Goal: Task Accomplishment & Management: Use online tool/utility

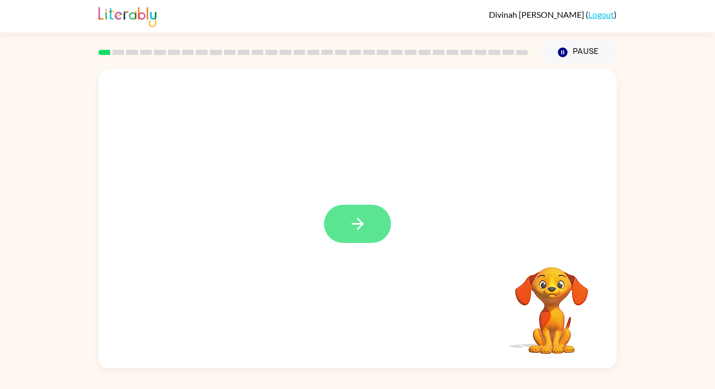
click at [370, 225] on button "button" at bounding box center [357, 224] width 67 height 38
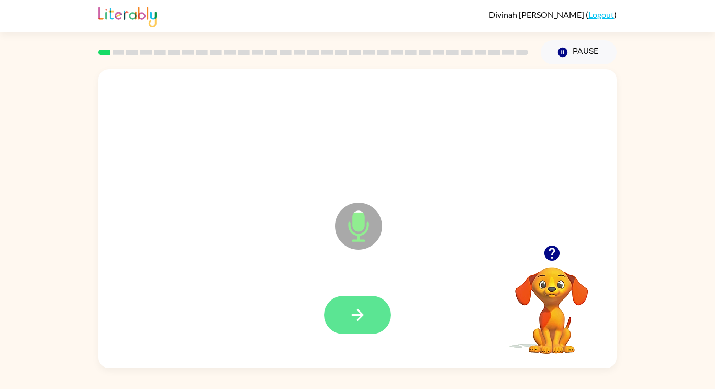
click at [387, 326] on button "button" at bounding box center [357, 315] width 67 height 38
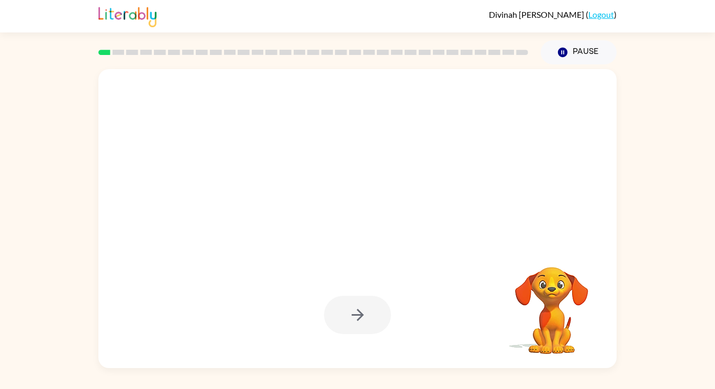
click at [376, 312] on div at bounding box center [357, 315] width 67 height 38
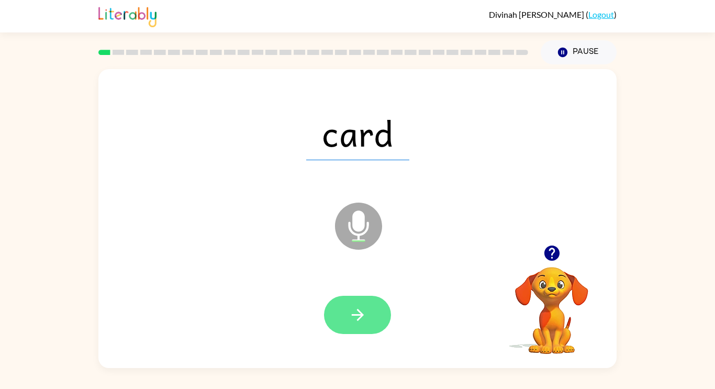
click at [358, 324] on icon "button" at bounding box center [358, 315] width 18 height 18
click at [352, 323] on icon "button" at bounding box center [358, 315] width 18 height 18
click at [351, 317] on icon "button" at bounding box center [358, 315] width 18 height 18
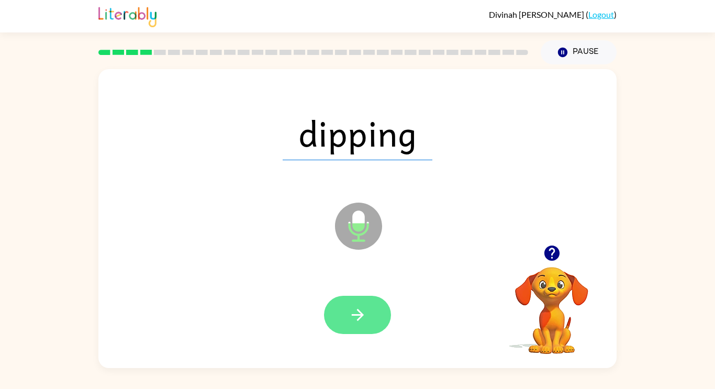
click at [368, 310] on button "button" at bounding box center [357, 315] width 67 height 38
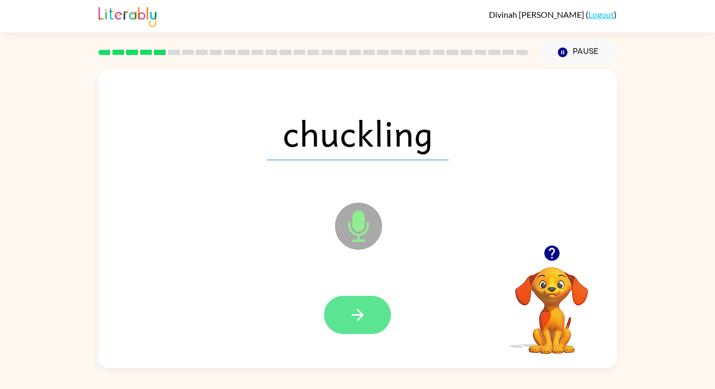
click at [365, 312] on icon "button" at bounding box center [358, 315] width 18 height 18
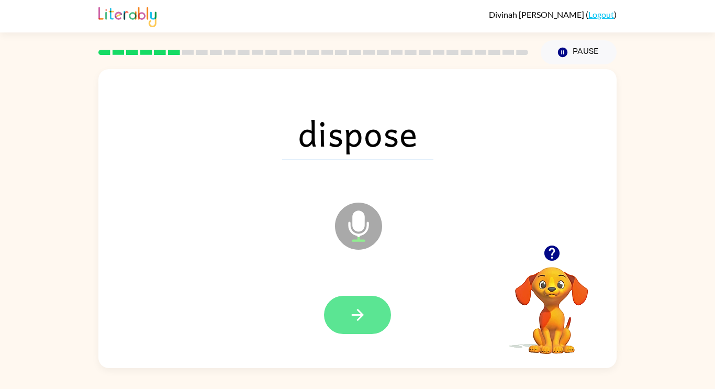
click at [351, 308] on icon "button" at bounding box center [358, 315] width 18 height 18
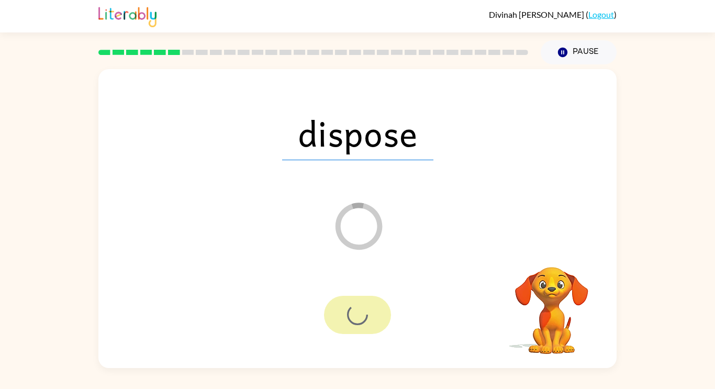
click at [372, 308] on div at bounding box center [357, 315] width 67 height 38
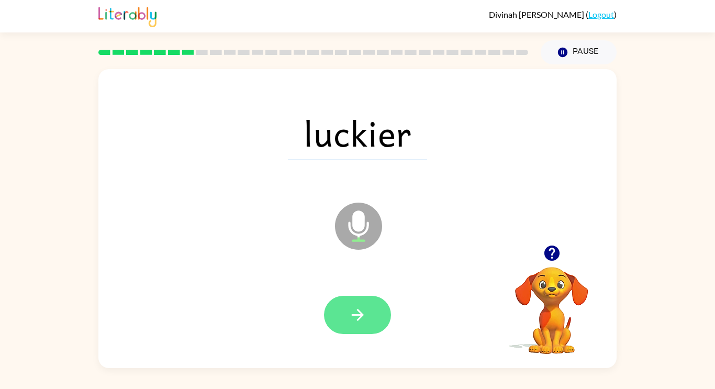
click at [377, 309] on button "button" at bounding box center [357, 315] width 67 height 38
click at [376, 328] on button "button" at bounding box center [357, 315] width 67 height 38
click at [357, 306] on icon "button" at bounding box center [358, 315] width 18 height 18
click at [358, 320] on icon "button" at bounding box center [357, 315] width 12 height 12
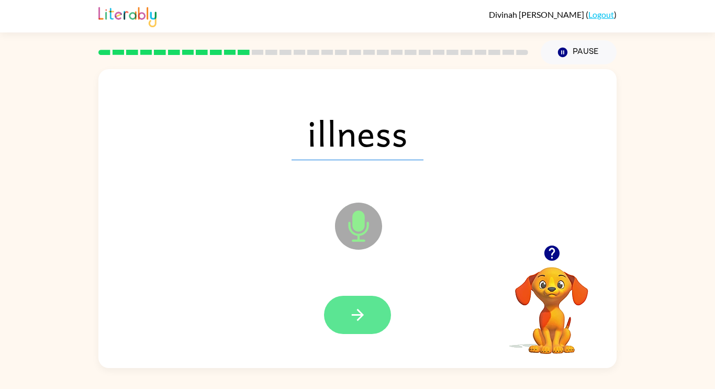
click at [358, 309] on icon "button" at bounding box center [357, 315] width 12 height 12
click at [355, 317] on icon "button" at bounding box center [358, 315] width 18 height 18
click at [357, 325] on button "button" at bounding box center [357, 315] width 67 height 38
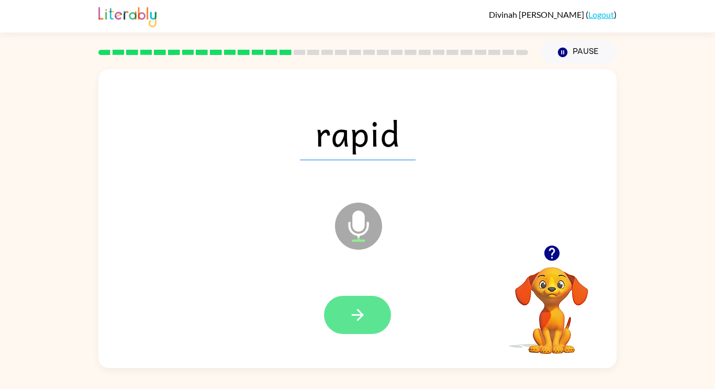
click at [380, 326] on button "button" at bounding box center [357, 315] width 67 height 38
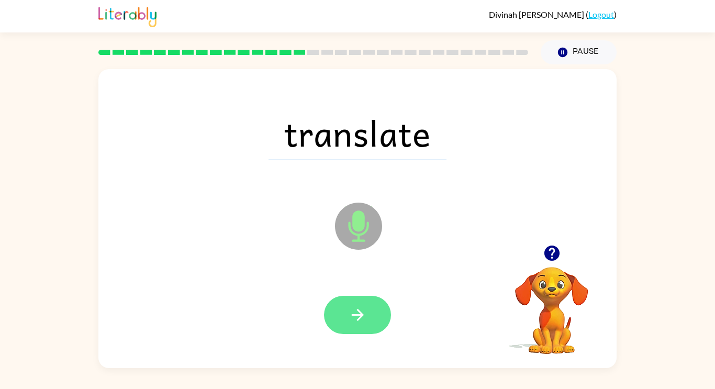
click at [376, 313] on button "button" at bounding box center [357, 315] width 67 height 38
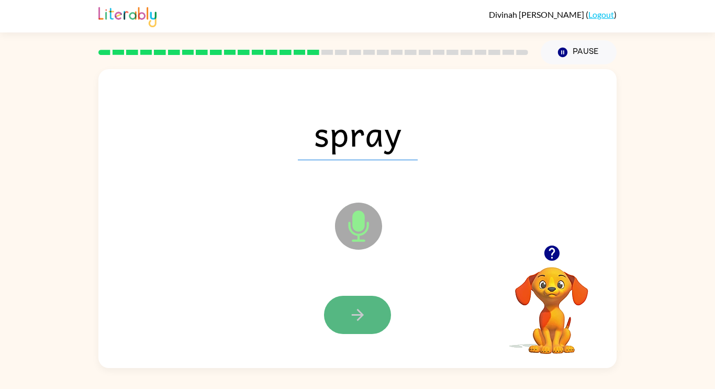
click at [351, 332] on button "button" at bounding box center [357, 315] width 67 height 38
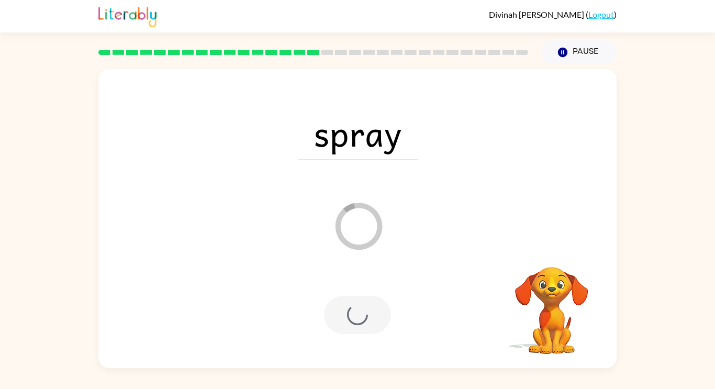
click at [362, 313] on div at bounding box center [357, 315] width 67 height 38
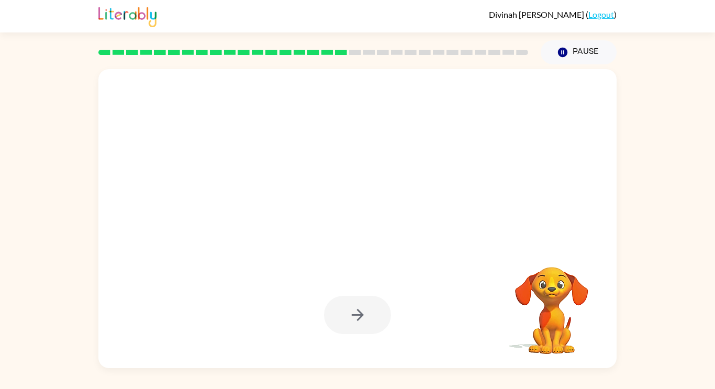
click at [354, 312] on div at bounding box center [357, 315] width 67 height 38
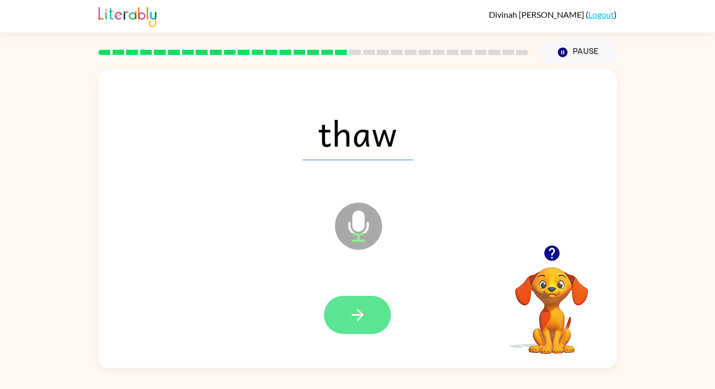
click at [360, 317] on icon "button" at bounding box center [357, 315] width 12 height 12
click at [368, 312] on button "button" at bounding box center [357, 315] width 67 height 38
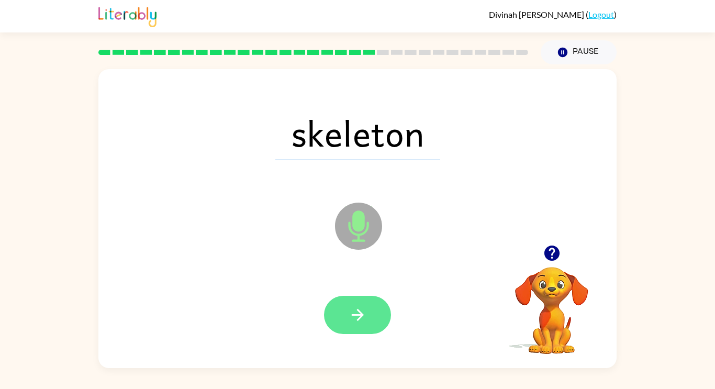
click at [357, 311] on icon "button" at bounding box center [358, 315] width 18 height 18
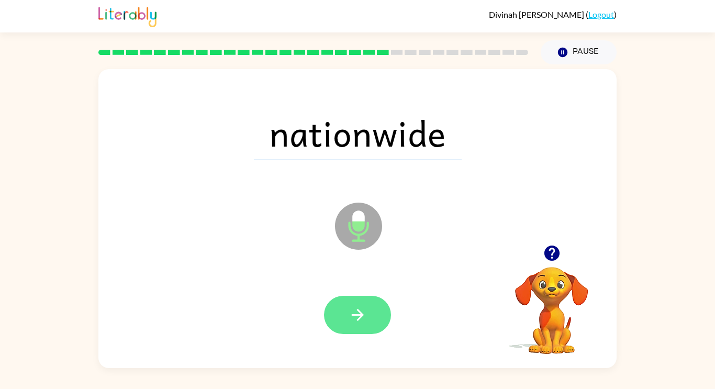
click at [371, 330] on button "button" at bounding box center [357, 315] width 67 height 38
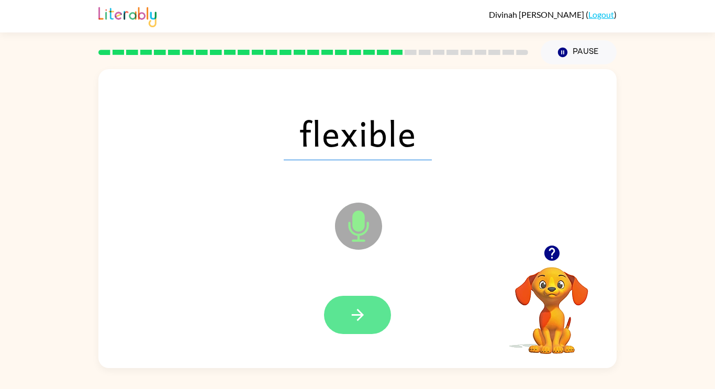
click at [357, 314] on icon "button" at bounding box center [357, 315] width 12 height 12
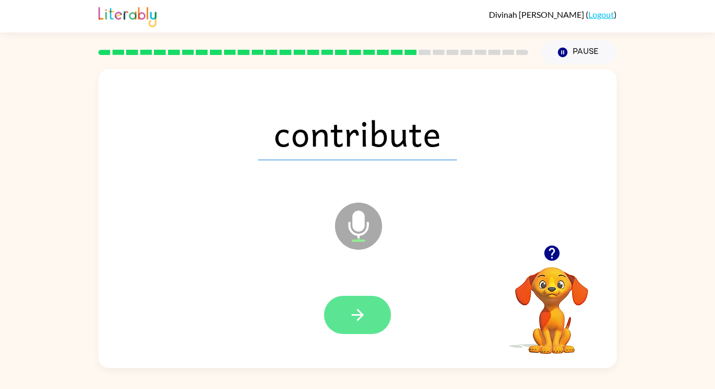
click at [382, 309] on button "button" at bounding box center [357, 315] width 67 height 38
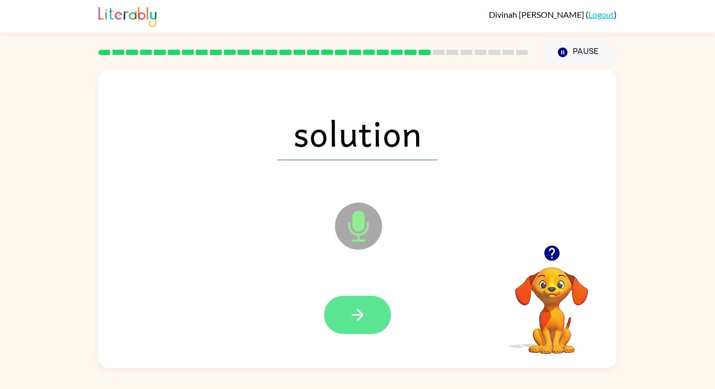
click at [357, 324] on button "button" at bounding box center [357, 315] width 67 height 38
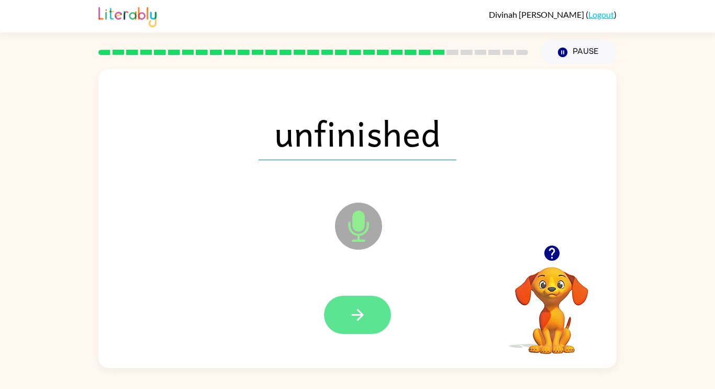
click at [369, 320] on button "button" at bounding box center [357, 315] width 67 height 38
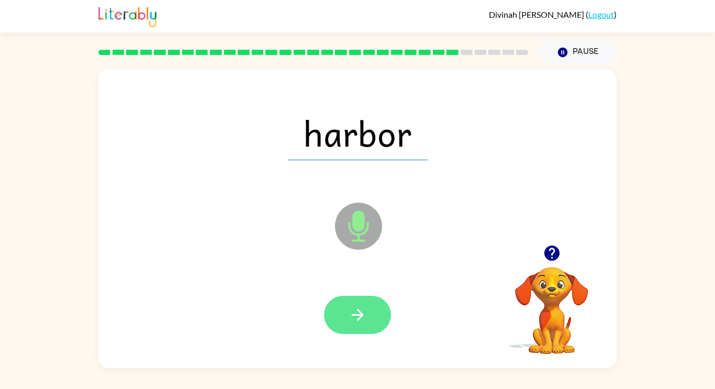
click at [341, 315] on button "button" at bounding box center [357, 315] width 67 height 38
click at [370, 319] on button "button" at bounding box center [357, 315] width 67 height 38
click at [349, 324] on button "button" at bounding box center [357, 315] width 67 height 38
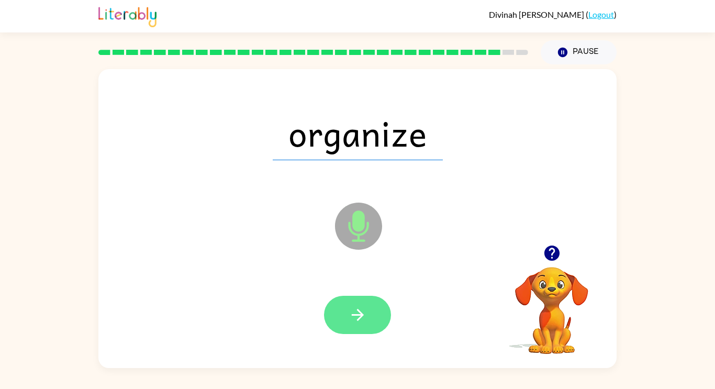
click at [362, 320] on icon "button" at bounding box center [358, 315] width 18 height 18
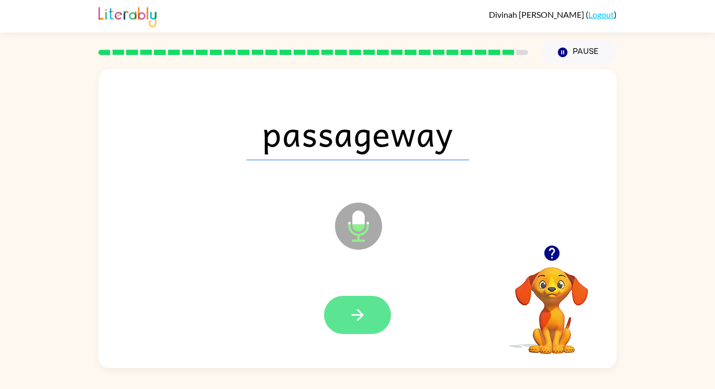
click at [376, 321] on button "button" at bounding box center [357, 315] width 67 height 38
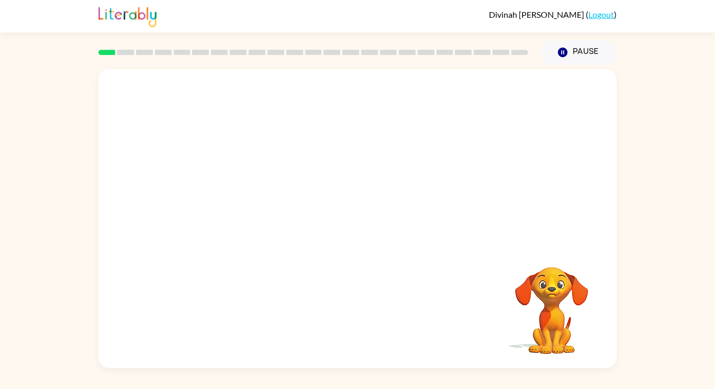
click at [551, 105] on div at bounding box center [357, 157] width 518 height 176
click at [551, 103] on div at bounding box center [357, 157] width 518 height 176
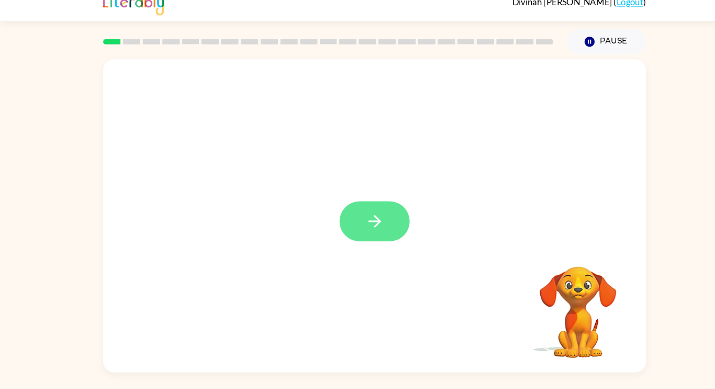
click at [359, 224] on icon "button" at bounding box center [357, 224] width 12 height 12
click at [380, 176] on div at bounding box center [357, 157] width 518 height 176
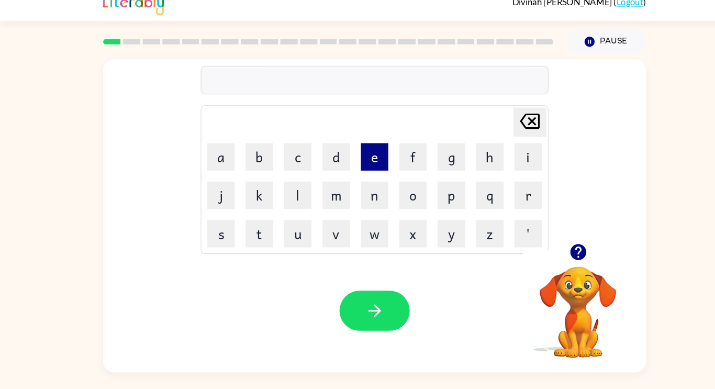
click at [368, 159] on button "e" at bounding box center [358, 162] width 26 height 26
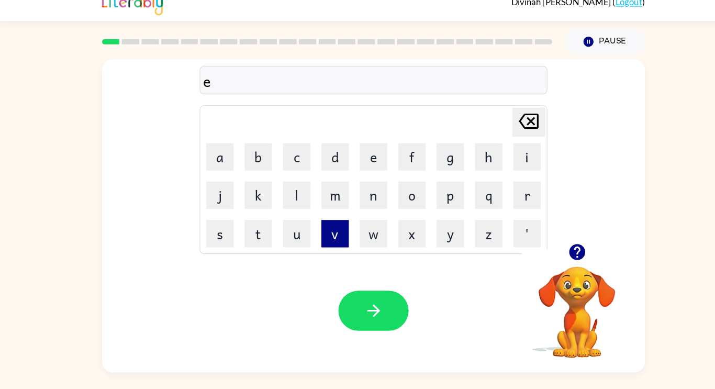
click at [321, 234] on button "v" at bounding box center [321, 236] width 26 height 26
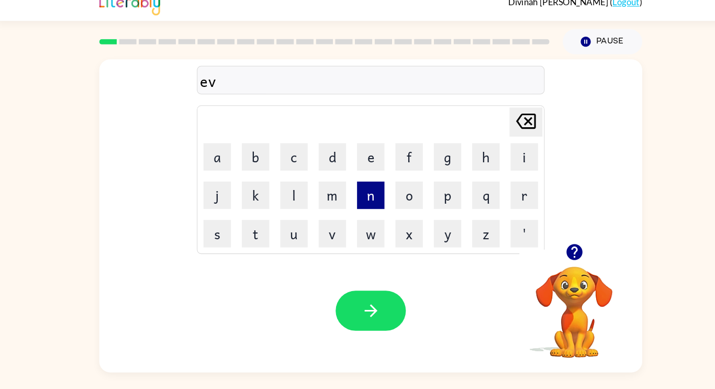
click at [360, 199] on button "n" at bounding box center [358, 199] width 26 height 26
click at [395, 164] on button "f" at bounding box center [394, 162] width 26 height 26
click at [287, 198] on button "l" at bounding box center [284, 199] width 26 height 26
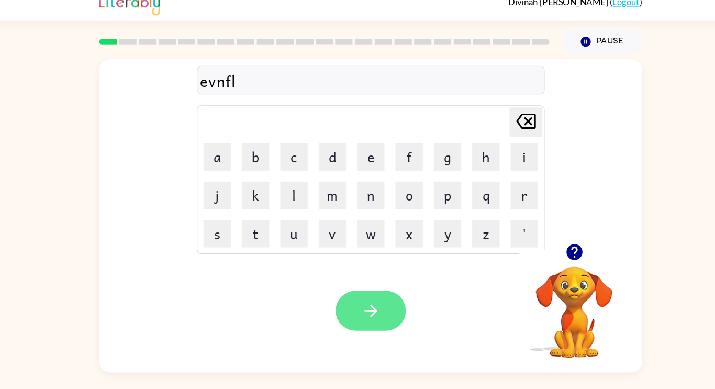
click at [368, 314] on button "button" at bounding box center [357, 309] width 67 height 38
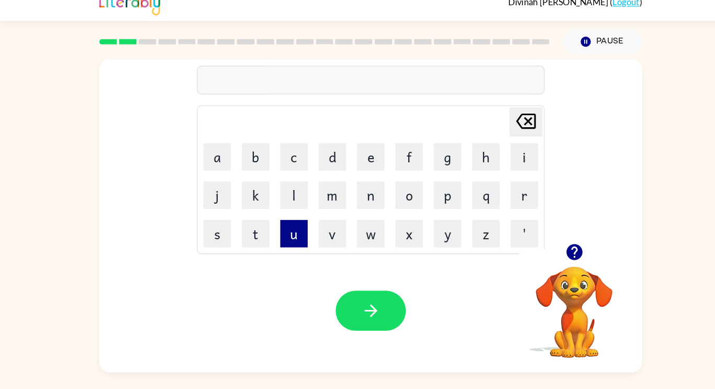
click at [289, 246] on button "u" at bounding box center [284, 236] width 26 height 26
click at [440, 169] on button "g" at bounding box center [431, 162] width 26 height 26
click at [503, 203] on button "r" at bounding box center [504, 199] width 26 height 26
click at [360, 168] on button "e" at bounding box center [358, 162] width 26 height 26
click at [360, 163] on button "e" at bounding box center [358, 162] width 26 height 26
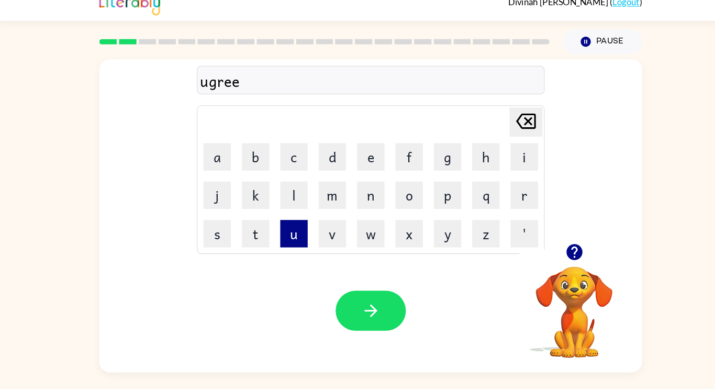
click at [293, 237] on button "u" at bounding box center [284, 236] width 26 height 26
click at [252, 168] on button "b" at bounding box center [248, 162] width 26 height 26
click at [289, 203] on button "l" at bounding box center [284, 199] width 26 height 26
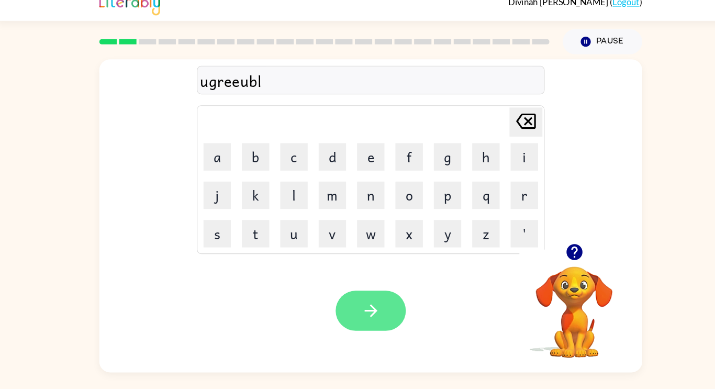
click at [359, 315] on icon "button" at bounding box center [358, 309] width 18 height 18
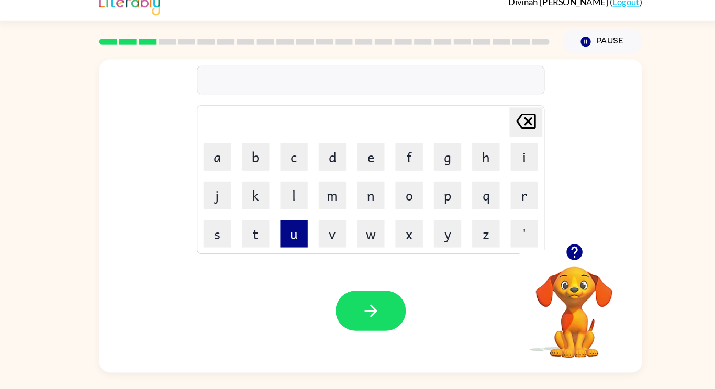
click at [295, 237] on button "u" at bounding box center [284, 236] width 26 height 26
click at [328, 240] on button "v" at bounding box center [321, 236] width 26 height 26
click at [334, 163] on button "d" at bounding box center [321, 162] width 26 height 26
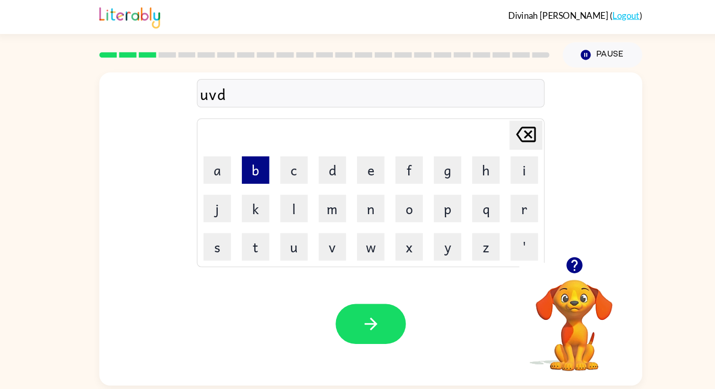
click at [259, 159] on button "b" at bounding box center [248, 162] width 26 height 26
click at [296, 207] on button "l" at bounding box center [284, 199] width 26 height 26
click at [295, 244] on button "u" at bounding box center [284, 236] width 26 height 26
click at [294, 203] on button "l" at bounding box center [284, 199] width 26 height 26
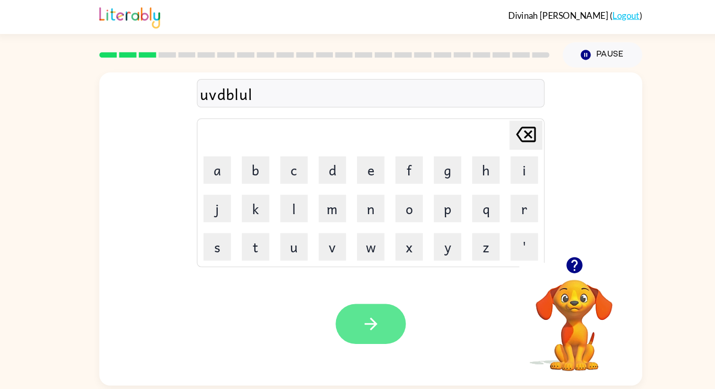
click at [361, 309] on icon "button" at bounding box center [357, 309] width 12 height 12
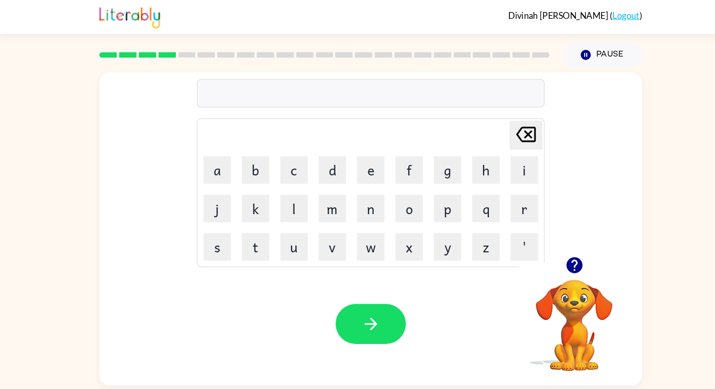
click at [468, 117] on td "[PERSON_NAME] last character input" at bounding box center [357, 129] width 329 height 29
click at [350, 190] on button "n" at bounding box center [358, 199] width 26 height 26
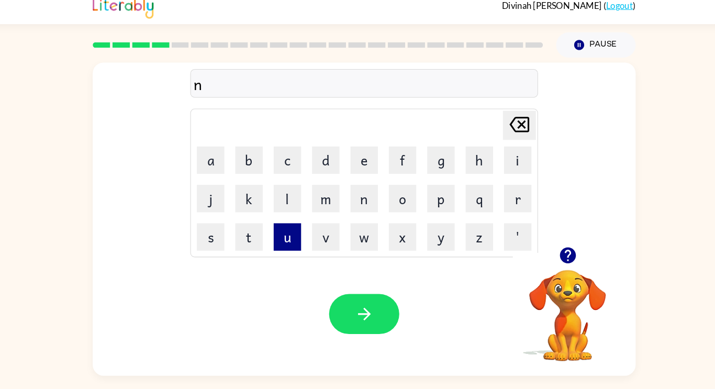
click at [295, 244] on button "u" at bounding box center [284, 236] width 26 height 26
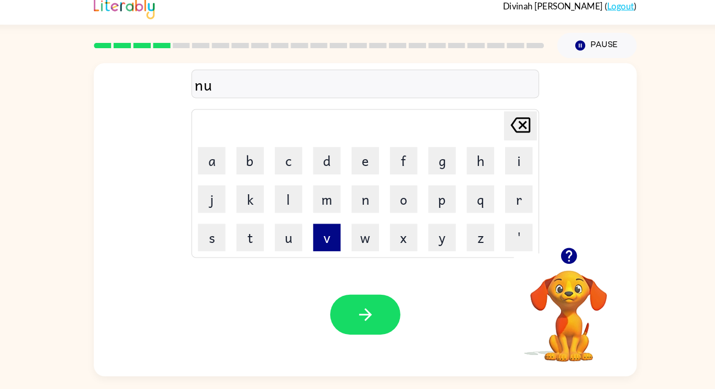
click at [332, 189] on button "m" at bounding box center [321, 199] width 26 height 26
click at [322, 247] on button "v" at bounding box center [321, 236] width 26 height 26
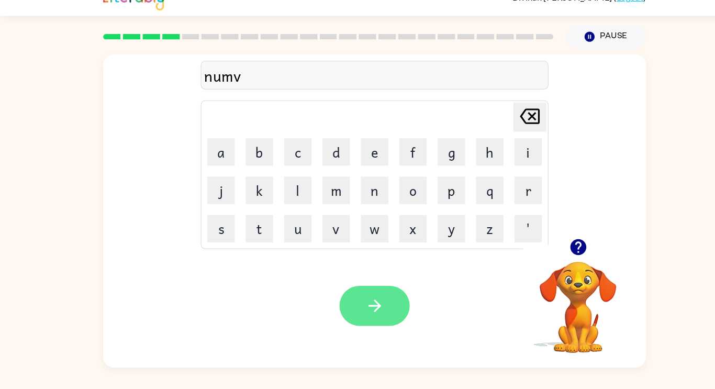
click at [358, 304] on icon "button" at bounding box center [357, 309] width 12 height 12
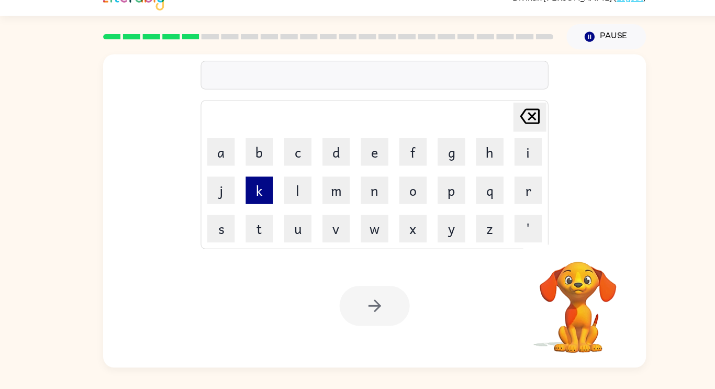
click at [240, 198] on button "k" at bounding box center [248, 199] width 26 height 26
click at [402, 204] on button "o" at bounding box center [394, 199] width 26 height 26
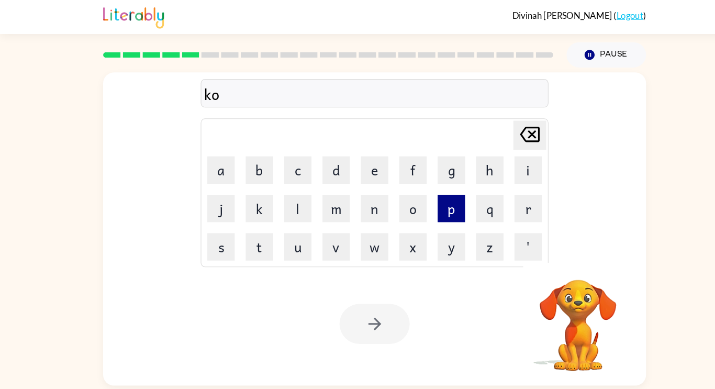
click at [418, 200] on button "p" at bounding box center [431, 199] width 26 height 26
click at [419, 204] on button "p" at bounding box center [431, 199] width 26 height 26
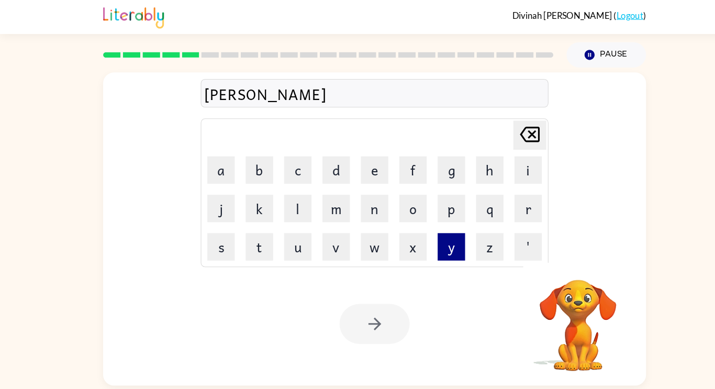
click at [439, 223] on button "y" at bounding box center [431, 236] width 26 height 26
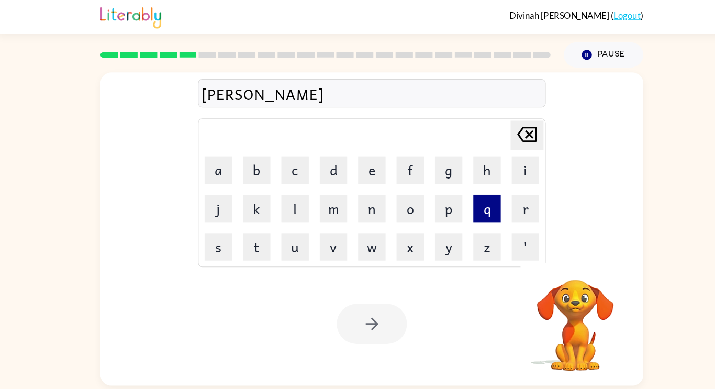
click at [464, 199] on button "q" at bounding box center [467, 199] width 26 height 26
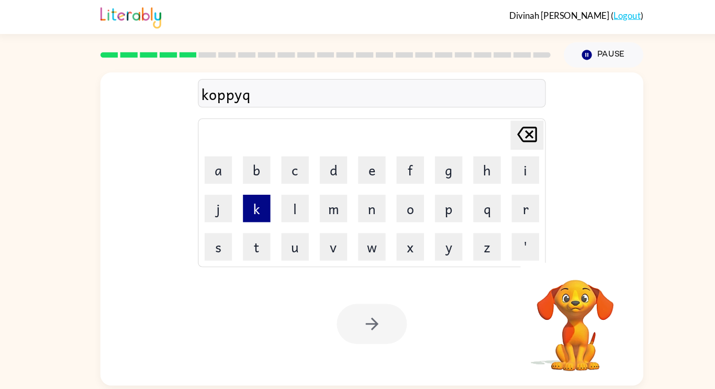
click at [257, 209] on button "k" at bounding box center [248, 199] width 26 height 26
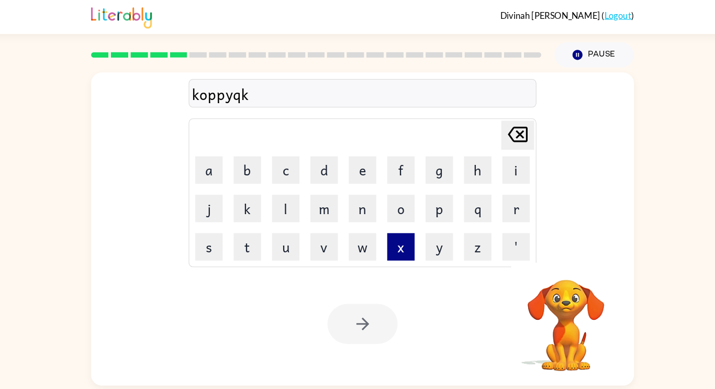
click at [313, 189] on button "m" at bounding box center [321, 199] width 26 height 26
click at [406, 234] on button "x" at bounding box center [394, 236] width 26 height 26
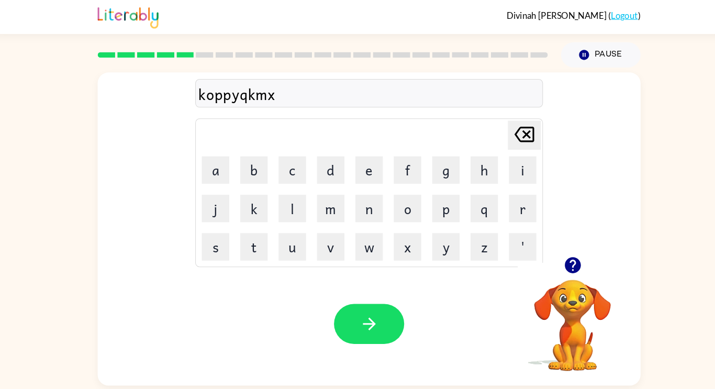
click at [349, 340] on div "Your browser must support playing .mp4 files to use Literably. Please try using…" at bounding box center [357, 309] width 518 height 118
click at [363, 315] on icon "button" at bounding box center [358, 309] width 18 height 18
click at [254, 203] on button "k" at bounding box center [248, 199] width 26 height 26
click at [249, 201] on button "k" at bounding box center [248, 199] width 26 height 26
click at [246, 194] on button "k" at bounding box center [248, 199] width 26 height 26
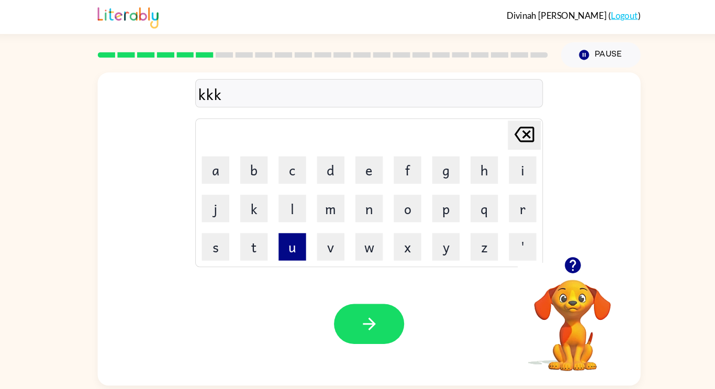
click at [283, 235] on button "u" at bounding box center [284, 236] width 26 height 26
click at [283, 237] on button "u" at bounding box center [284, 236] width 26 height 26
click at [286, 232] on button "u" at bounding box center [284, 236] width 26 height 26
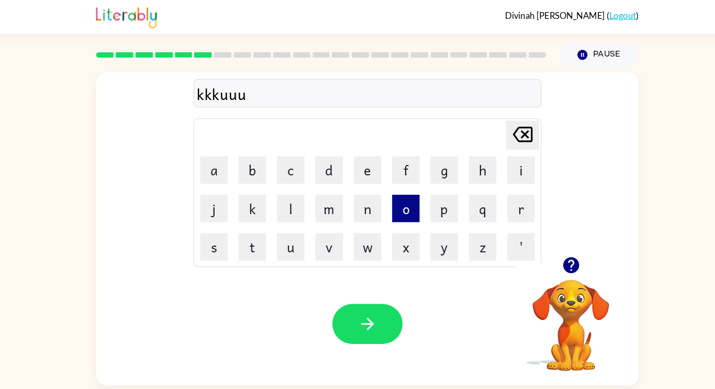
click at [399, 200] on button "o" at bounding box center [394, 199] width 26 height 26
click at [398, 201] on button "o" at bounding box center [394, 199] width 26 height 26
click at [403, 199] on button "o" at bounding box center [394, 199] width 26 height 26
click at [209, 159] on button "a" at bounding box center [211, 162] width 26 height 26
click at [208, 159] on button "a" at bounding box center [211, 162] width 26 height 26
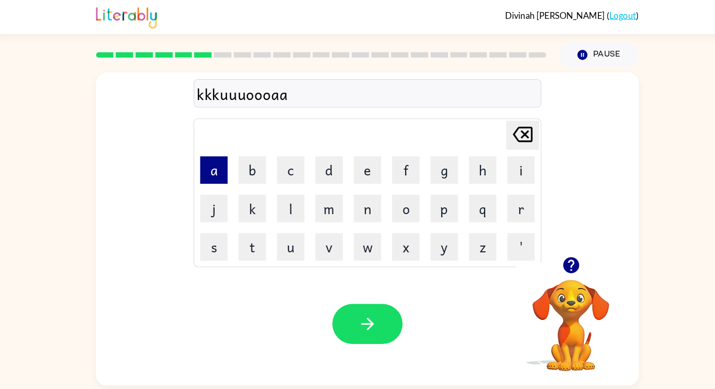
click at [208, 158] on button "a" at bounding box center [211, 162] width 26 height 26
click at [247, 162] on button "b" at bounding box center [248, 162] width 26 height 26
click at [246, 160] on button "b" at bounding box center [248, 162] width 26 height 26
click at [246, 161] on button "b" at bounding box center [248, 162] width 26 height 26
click at [244, 160] on button "b" at bounding box center [248, 162] width 26 height 26
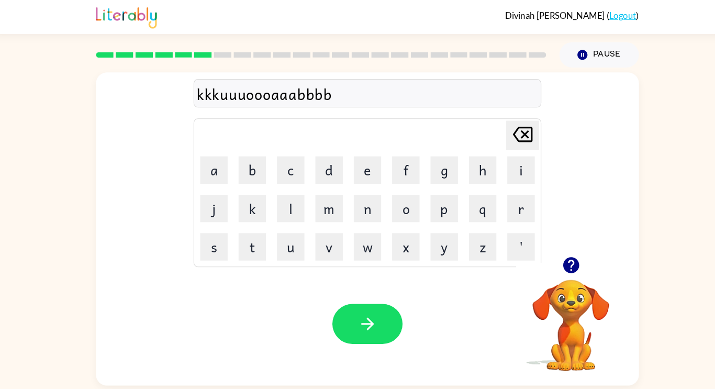
click at [500, 132] on icon at bounding box center [505, 128] width 19 height 15
click at [354, 160] on button "e" at bounding box center [358, 162] width 26 height 26
click at [366, 322] on button "button" at bounding box center [357, 309] width 67 height 38
click at [209, 152] on button "a" at bounding box center [211, 162] width 26 height 26
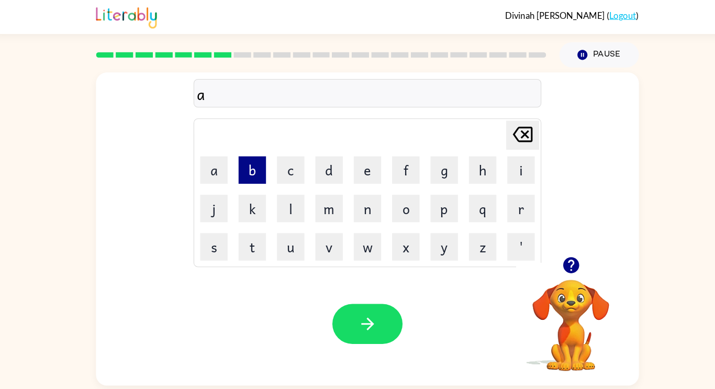
click at [243, 159] on button "b" at bounding box center [248, 162] width 26 height 26
click at [281, 167] on button "c" at bounding box center [284, 162] width 26 height 26
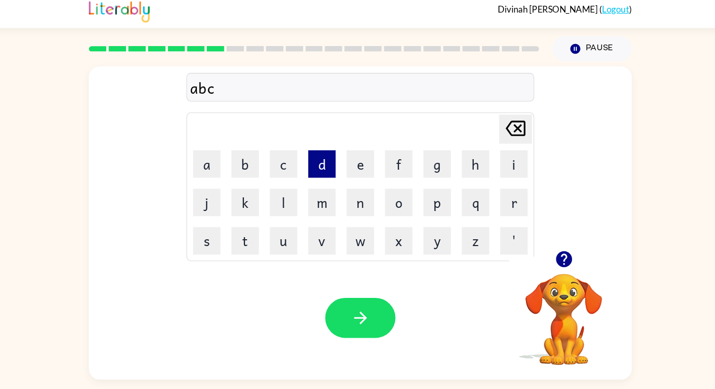
click at [319, 158] on button "d" at bounding box center [321, 162] width 26 height 26
click at [355, 160] on button "e" at bounding box center [358, 162] width 26 height 26
click at [402, 158] on button "f" at bounding box center [394, 162] width 26 height 26
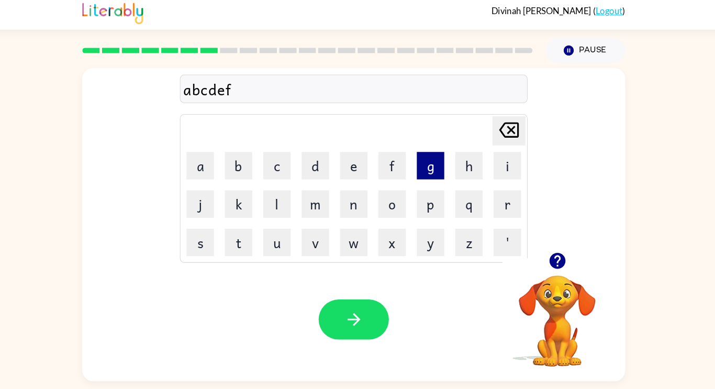
click at [431, 160] on button "g" at bounding box center [431, 162] width 26 height 26
click at [469, 163] on button "h" at bounding box center [467, 162] width 26 height 26
click at [514, 154] on button "i" at bounding box center [504, 162] width 26 height 26
click at [210, 202] on button "j" at bounding box center [211, 199] width 26 height 26
click at [250, 202] on button "k" at bounding box center [248, 199] width 26 height 26
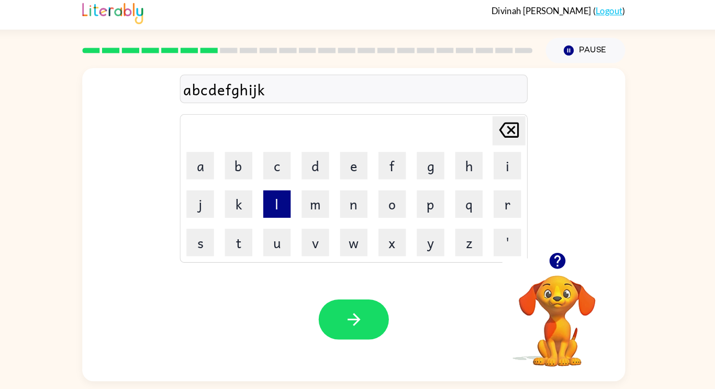
click at [287, 198] on button "l" at bounding box center [284, 199] width 26 height 26
click at [328, 204] on button "m" at bounding box center [321, 199] width 26 height 26
click at [363, 201] on button "n" at bounding box center [358, 199] width 26 height 26
click at [395, 201] on button "o" at bounding box center [394, 199] width 26 height 26
click at [435, 202] on button "p" at bounding box center [431, 199] width 26 height 26
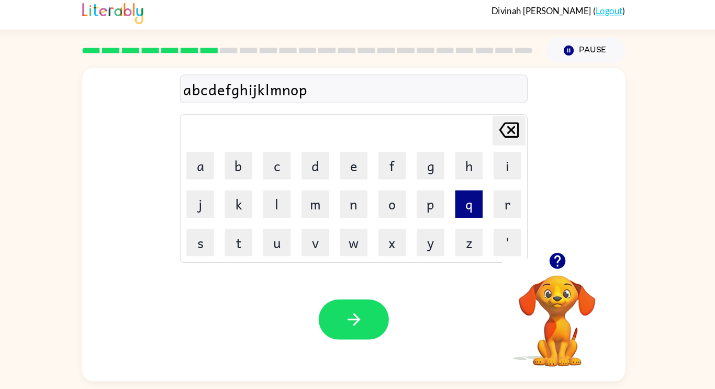
click at [470, 200] on button "q" at bounding box center [467, 199] width 26 height 26
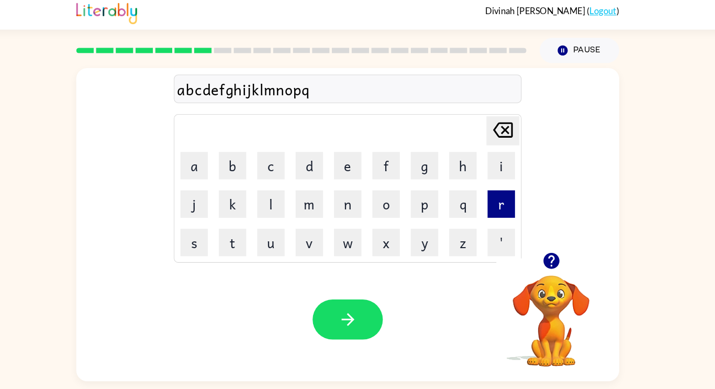
click at [509, 200] on button "r" at bounding box center [504, 199] width 26 height 26
click at [213, 240] on button "s" at bounding box center [211, 236] width 26 height 26
click at [254, 235] on button "t" at bounding box center [248, 236] width 26 height 26
click at [287, 242] on button "u" at bounding box center [284, 236] width 26 height 26
click at [322, 239] on button "v" at bounding box center [321, 236] width 26 height 26
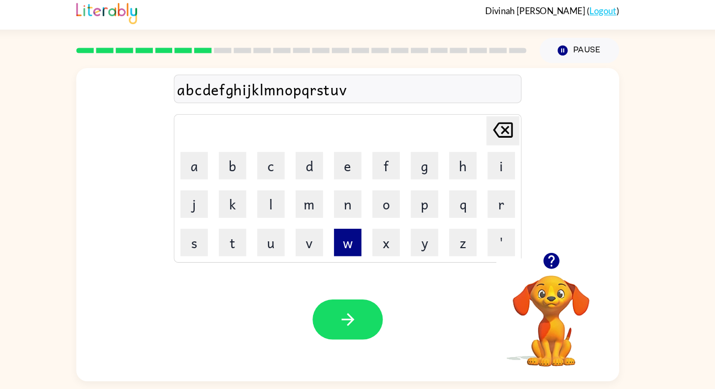
click at [362, 245] on button "w" at bounding box center [358, 236] width 26 height 26
click at [403, 245] on button "x" at bounding box center [394, 236] width 26 height 26
click at [436, 247] on button "y" at bounding box center [431, 236] width 26 height 26
click at [468, 247] on button "z" at bounding box center [467, 236] width 26 height 26
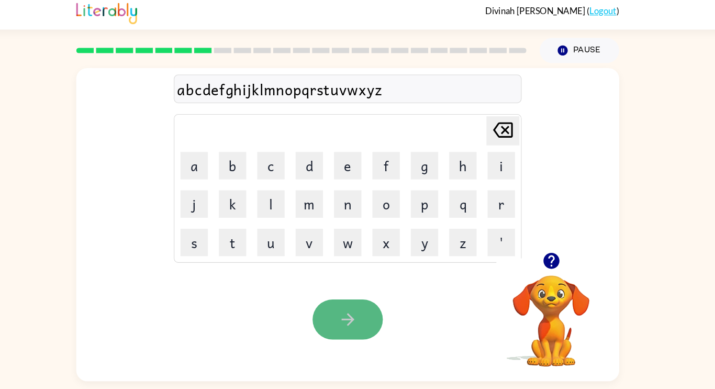
click at [372, 311] on button "button" at bounding box center [357, 309] width 67 height 38
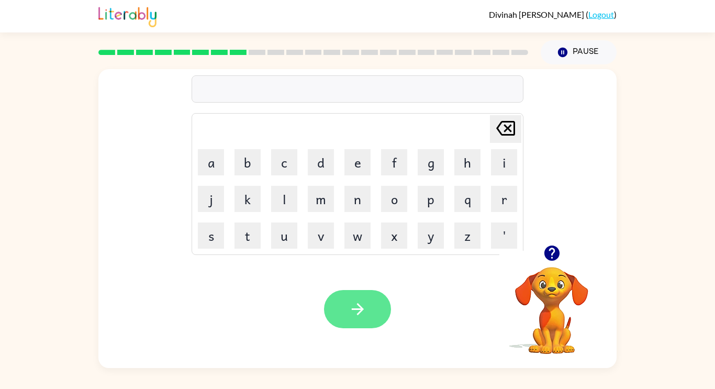
click at [358, 306] on icon "button" at bounding box center [358, 309] width 18 height 18
click at [326, 323] on div at bounding box center [357, 309] width 67 height 38
click at [375, 318] on button "button" at bounding box center [357, 309] width 67 height 38
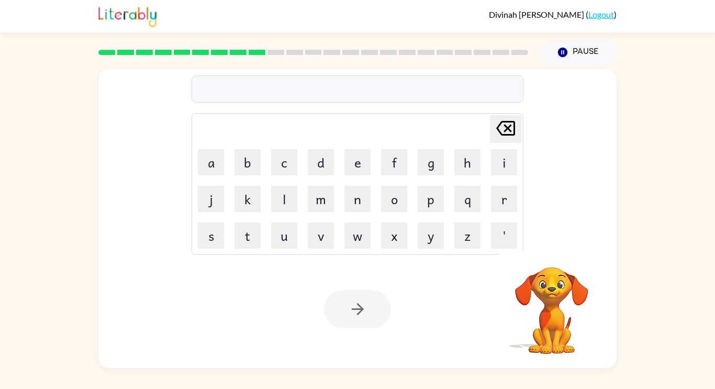
click at [358, 312] on div at bounding box center [357, 309] width 67 height 38
click at [365, 308] on div at bounding box center [357, 309] width 67 height 38
click at [370, 313] on div at bounding box center [357, 309] width 67 height 38
click at [382, 306] on div at bounding box center [357, 309] width 67 height 38
click at [380, 306] on div at bounding box center [357, 309] width 67 height 38
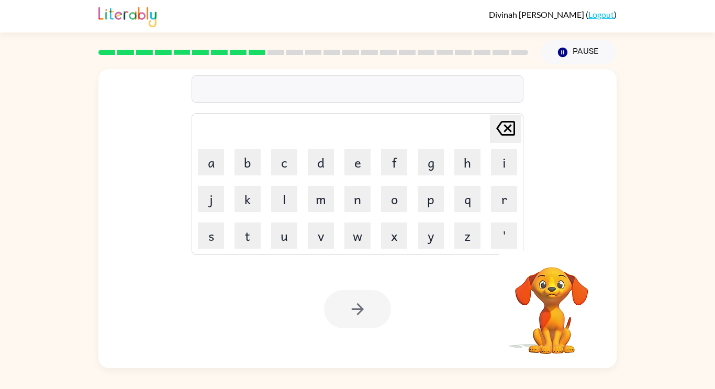
click at [372, 318] on div at bounding box center [357, 309] width 67 height 38
click at [373, 320] on div at bounding box center [357, 309] width 67 height 38
click at [375, 314] on div at bounding box center [357, 309] width 67 height 38
click at [376, 312] on div at bounding box center [357, 309] width 67 height 38
click at [374, 312] on div at bounding box center [357, 309] width 67 height 38
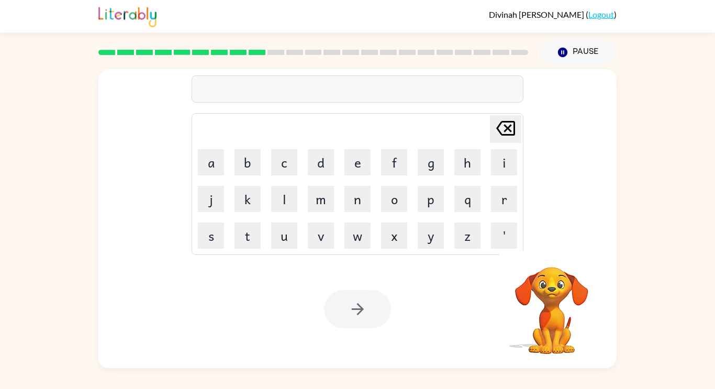
click at [377, 309] on div at bounding box center [357, 309] width 67 height 38
click at [375, 309] on div at bounding box center [357, 309] width 67 height 38
click at [381, 312] on div at bounding box center [357, 309] width 67 height 38
click at [376, 315] on div at bounding box center [357, 309] width 67 height 38
click at [374, 313] on div at bounding box center [357, 309] width 67 height 38
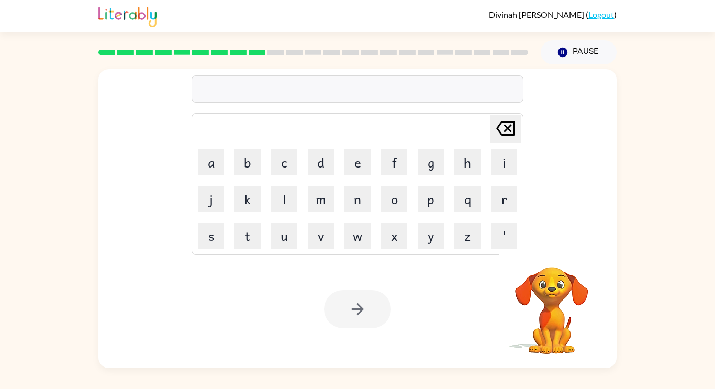
click at [371, 315] on div at bounding box center [357, 309] width 67 height 38
click at [372, 312] on div at bounding box center [357, 309] width 67 height 38
click at [373, 313] on div at bounding box center [357, 309] width 67 height 38
click at [374, 315] on div at bounding box center [357, 309] width 67 height 38
click at [378, 313] on div at bounding box center [357, 309] width 67 height 38
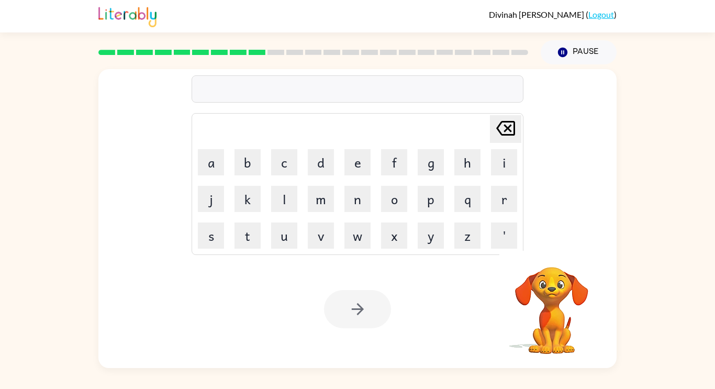
click at [376, 317] on div at bounding box center [357, 309] width 67 height 38
click at [376, 319] on div at bounding box center [357, 309] width 67 height 38
click at [378, 320] on div at bounding box center [357, 309] width 67 height 38
click at [375, 317] on button "button" at bounding box center [357, 309] width 67 height 38
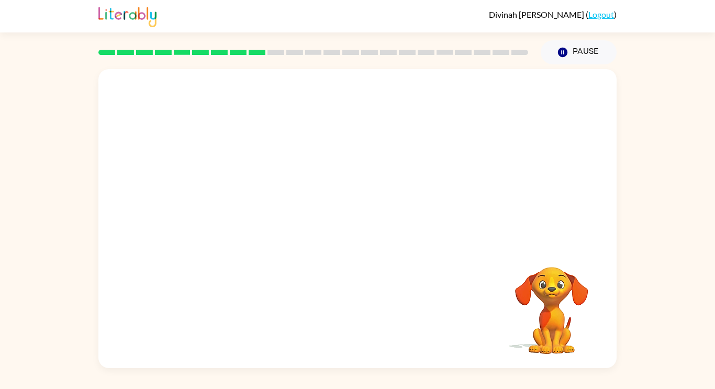
click at [368, 317] on div "Your browser must support playing .mp4 files to use Literably. Please try using…" at bounding box center [357, 218] width 518 height 299
click at [400, 325] on div "Your browser must support playing .mp4 files to use Literably. Please try using…" at bounding box center [357, 218] width 518 height 299
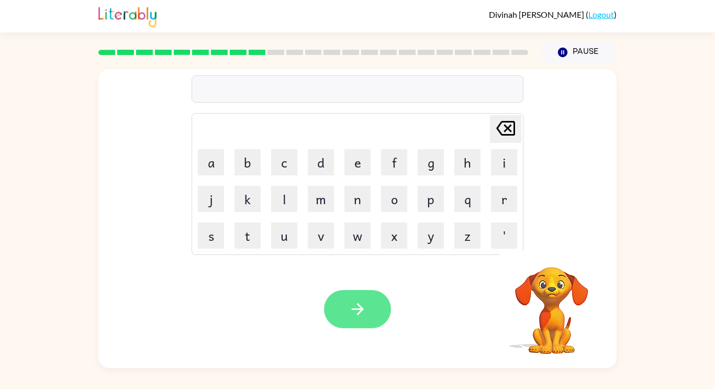
click at [369, 303] on button "button" at bounding box center [357, 309] width 67 height 38
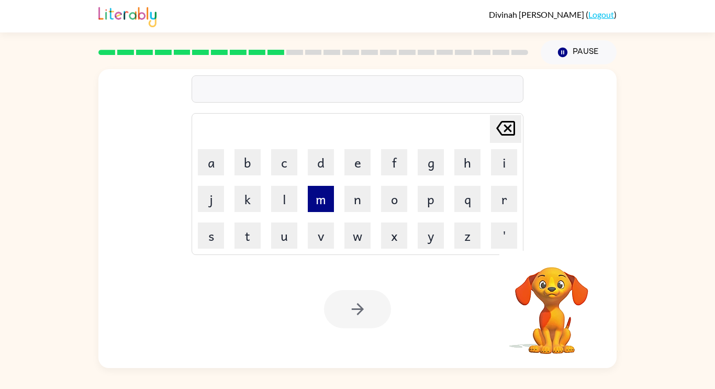
click at [322, 207] on button "m" at bounding box center [321, 199] width 26 height 26
click at [517, 159] on button "i" at bounding box center [504, 162] width 26 height 26
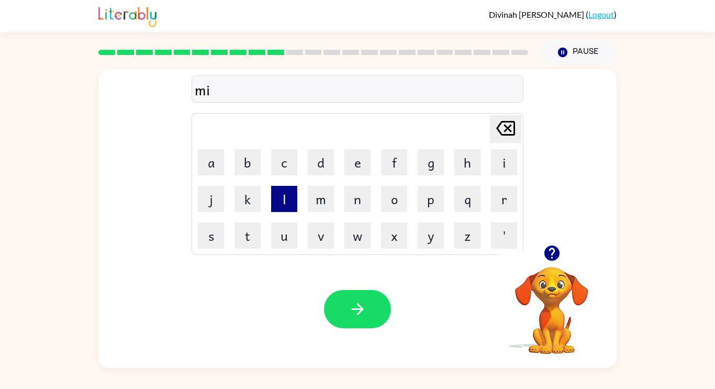
click at [288, 210] on button "l" at bounding box center [284, 199] width 26 height 26
click at [292, 212] on button "l" at bounding box center [284, 199] width 26 height 26
click at [503, 171] on button "i" at bounding box center [504, 162] width 26 height 26
click at [356, 211] on button "n" at bounding box center [358, 199] width 26 height 26
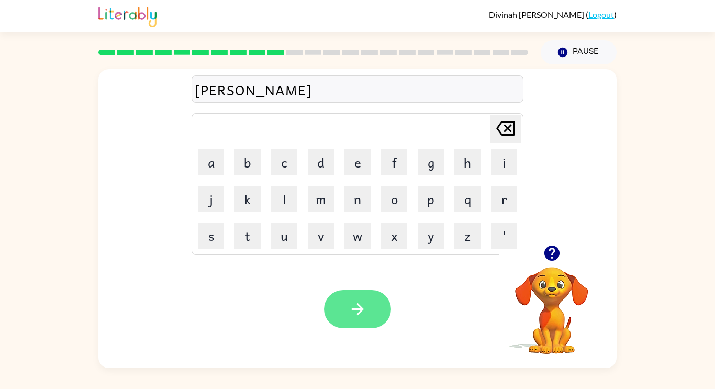
click at [380, 302] on button "button" at bounding box center [357, 309] width 67 height 38
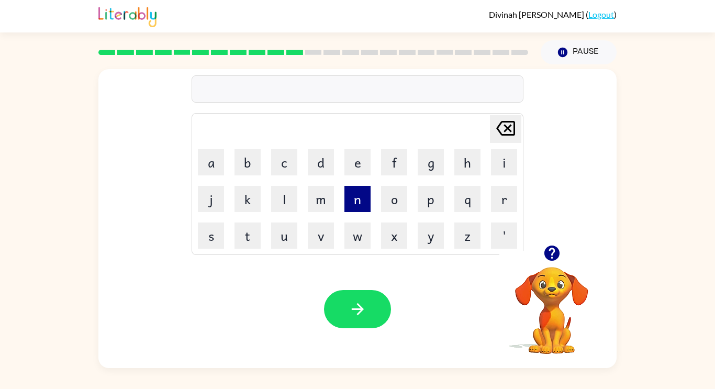
click at [361, 207] on button "n" at bounding box center [358, 199] width 26 height 26
click at [394, 210] on button "o" at bounding box center [394, 199] width 26 height 26
click at [326, 170] on button "d" at bounding box center [321, 162] width 26 height 26
click at [289, 245] on button "u" at bounding box center [284, 236] width 26 height 26
click at [283, 205] on button "l" at bounding box center [284, 199] width 26 height 26
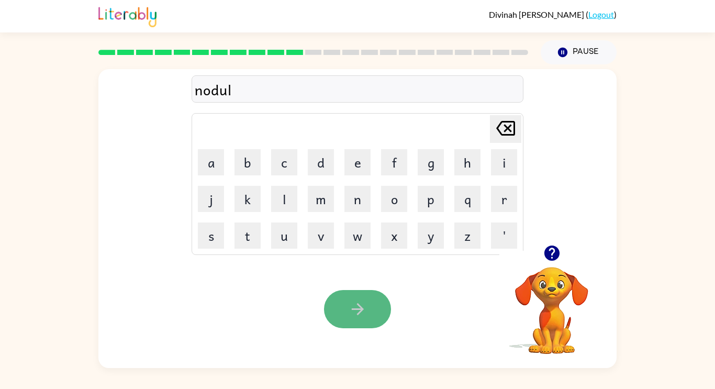
click at [350, 311] on icon "button" at bounding box center [358, 309] width 18 height 18
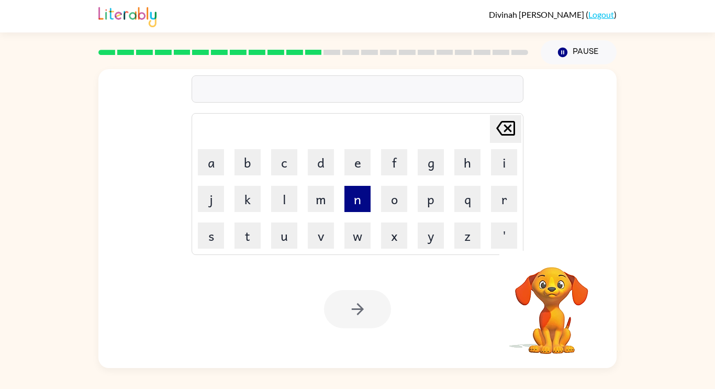
click at [364, 205] on button "n" at bounding box center [358, 199] width 26 height 26
click at [394, 203] on button "o" at bounding box center [394, 199] width 26 height 26
click at [318, 167] on button "d" at bounding box center [321, 162] width 26 height 26
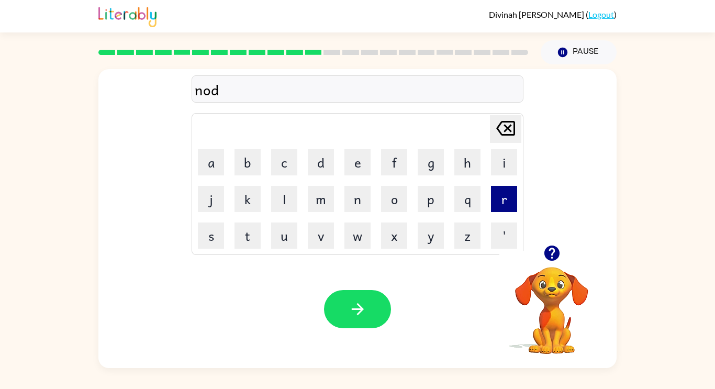
click at [506, 205] on button "r" at bounding box center [504, 199] width 26 height 26
click at [515, 163] on button "i" at bounding box center [504, 162] width 26 height 26
click at [214, 246] on button "s" at bounding box center [211, 236] width 26 height 26
click at [505, 167] on button "i" at bounding box center [504, 162] width 26 height 26
click at [284, 246] on button "u" at bounding box center [284, 236] width 26 height 26
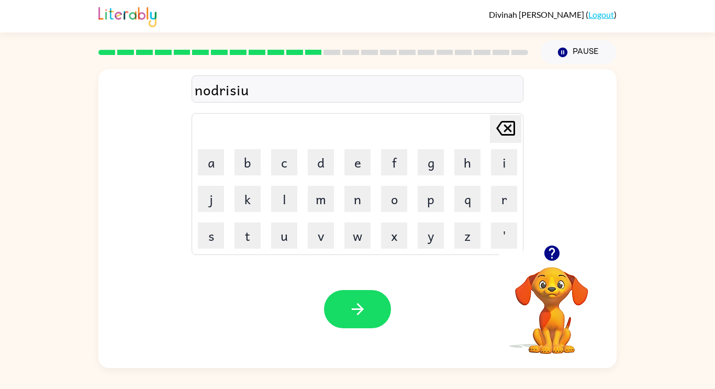
click at [516, 131] on icon "[PERSON_NAME] last character input" at bounding box center [505, 128] width 25 height 25
click at [364, 206] on button "n" at bounding box center [358, 199] width 26 height 26
click at [432, 173] on button "g" at bounding box center [431, 162] width 26 height 26
click at [363, 312] on icon "button" at bounding box center [358, 309] width 18 height 18
click at [437, 208] on button "p" at bounding box center [431, 199] width 26 height 26
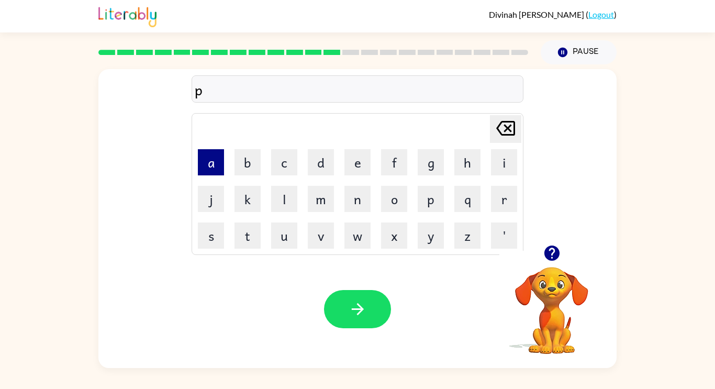
click at [215, 173] on button "a" at bounding box center [211, 162] width 26 height 26
click at [509, 205] on button "r" at bounding box center [504, 199] width 26 height 26
click at [400, 168] on button "f" at bounding box center [394, 162] width 26 height 26
click at [280, 246] on button "u" at bounding box center [284, 236] width 26 height 26
click at [289, 209] on button "l" at bounding box center [284, 199] width 26 height 26
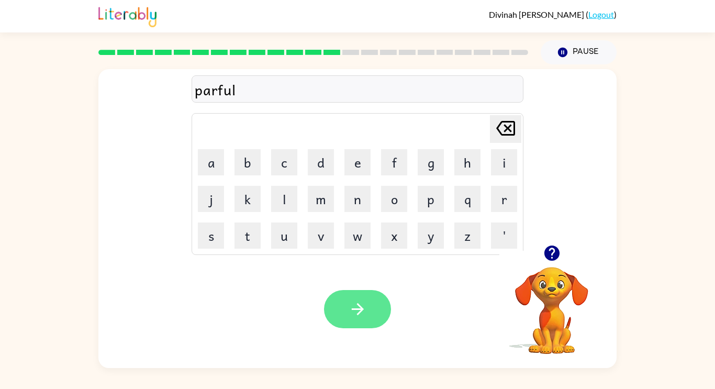
click at [346, 320] on button "button" at bounding box center [357, 309] width 67 height 38
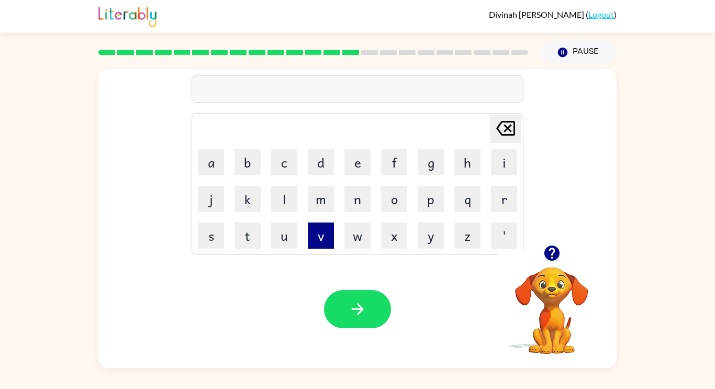
click at [321, 247] on button "v" at bounding box center [321, 236] width 26 height 26
click at [404, 187] on button "o" at bounding box center [394, 199] width 26 height 26
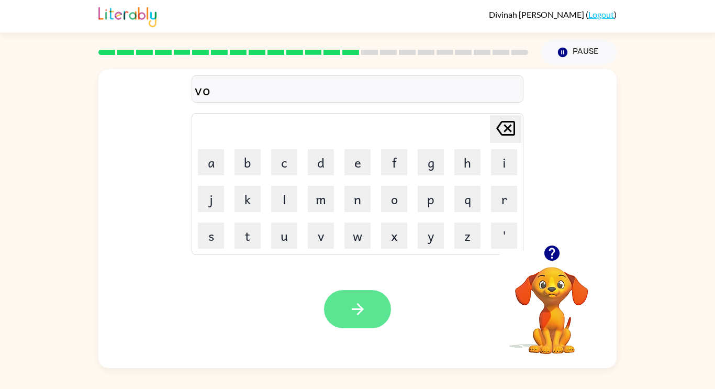
click at [352, 319] on button "button" at bounding box center [357, 309] width 67 height 38
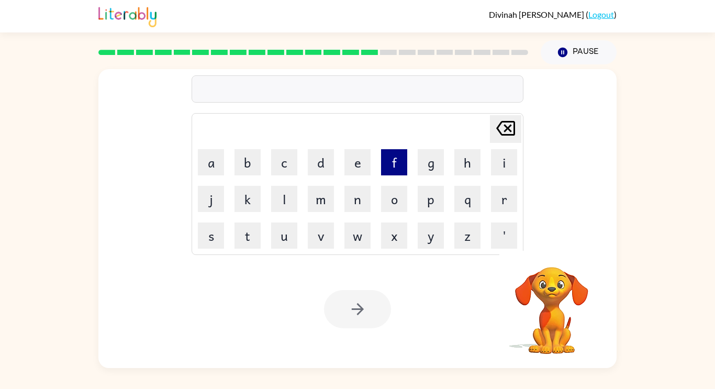
click at [395, 170] on button "f" at bounding box center [394, 162] width 26 height 26
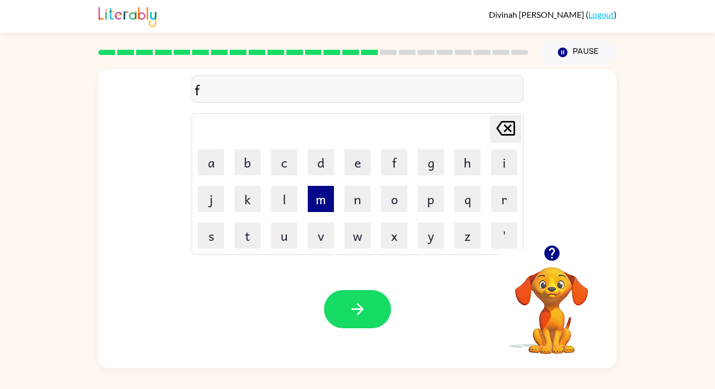
click at [329, 208] on button "m" at bounding box center [321, 199] width 26 height 26
click at [358, 232] on button "w" at bounding box center [358, 236] width 26 height 26
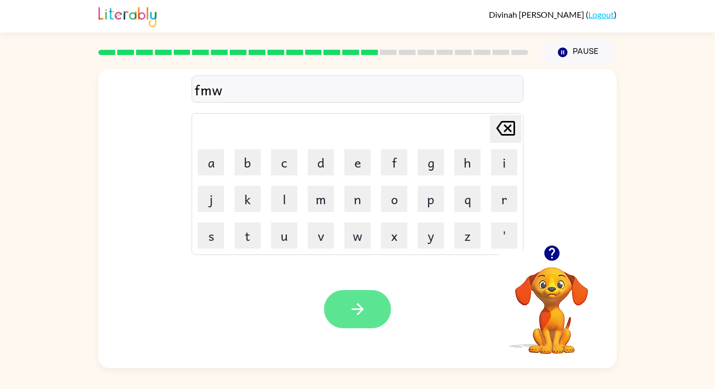
click at [371, 319] on button "button" at bounding box center [357, 309] width 67 height 38
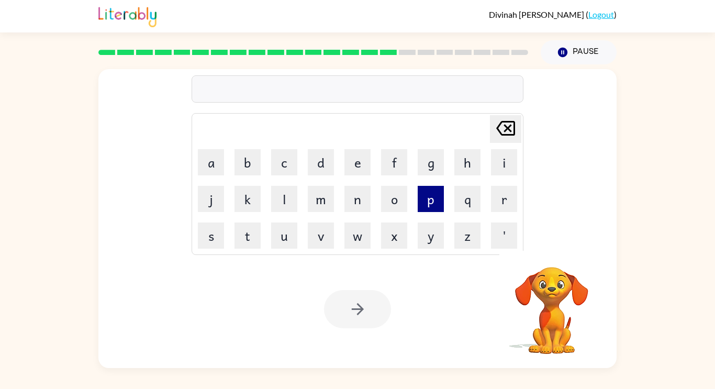
click at [429, 207] on button "p" at bounding box center [431, 199] width 26 height 26
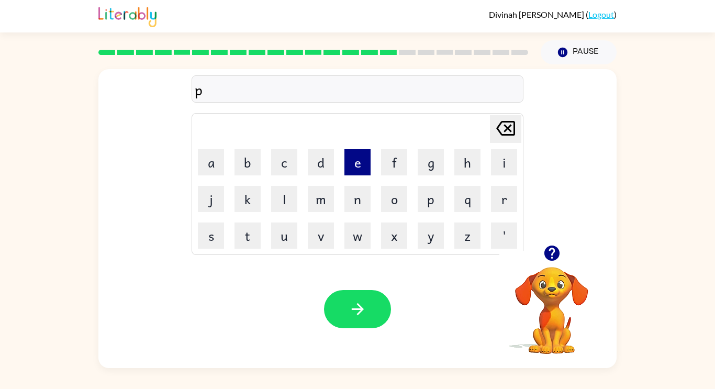
click at [358, 168] on button "e" at bounding box center [358, 162] width 26 height 26
click at [347, 197] on button "n" at bounding box center [358, 199] width 26 height 26
click at [206, 239] on button "s" at bounding box center [211, 236] width 26 height 26
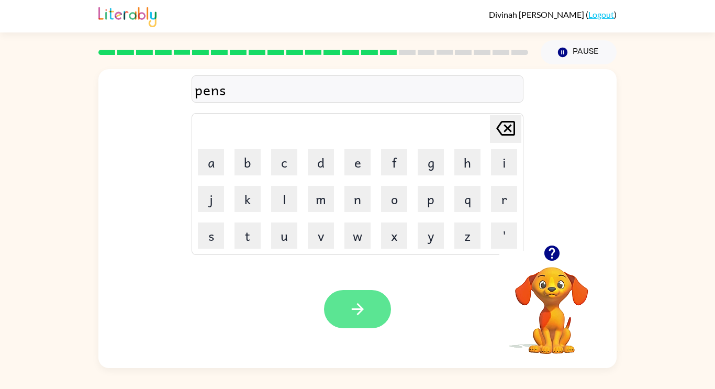
click at [351, 308] on icon "button" at bounding box center [358, 309] width 18 height 18
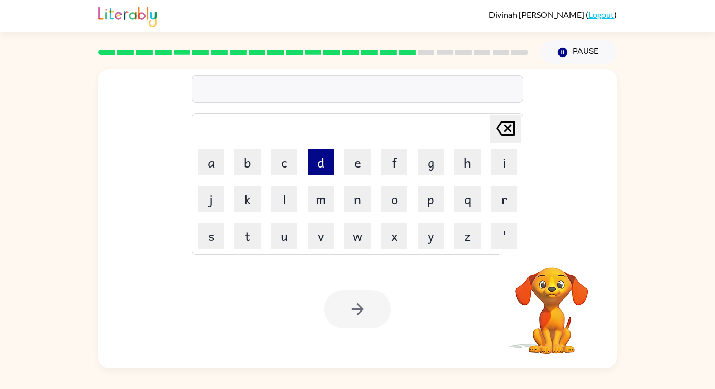
click at [311, 171] on button "d" at bounding box center [321, 162] width 26 height 26
click at [332, 208] on button "m" at bounding box center [321, 199] width 26 height 26
click at [425, 187] on button "p" at bounding box center [431, 199] width 26 height 26
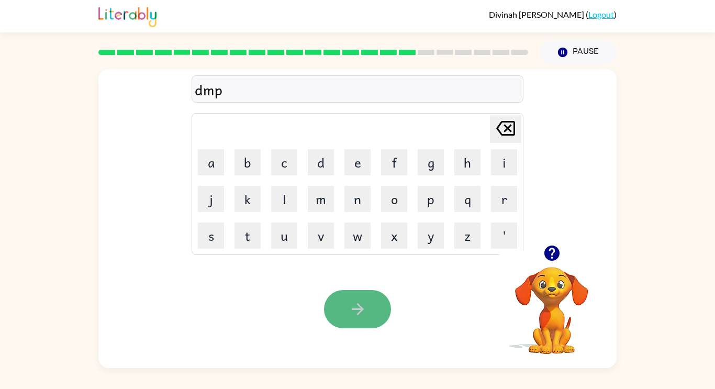
click at [361, 311] on icon "button" at bounding box center [357, 309] width 12 height 12
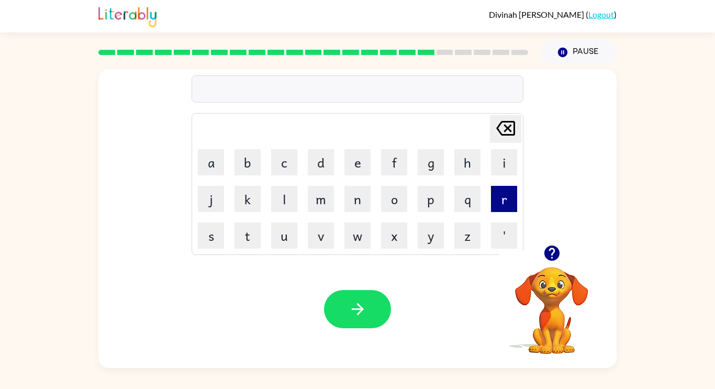
click at [506, 203] on button "r" at bounding box center [504, 199] width 26 height 26
click at [280, 234] on button "u" at bounding box center [284, 236] width 26 height 26
click at [357, 203] on button "n" at bounding box center [358, 199] width 26 height 26
click at [220, 231] on button "s" at bounding box center [211, 236] width 26 height 26
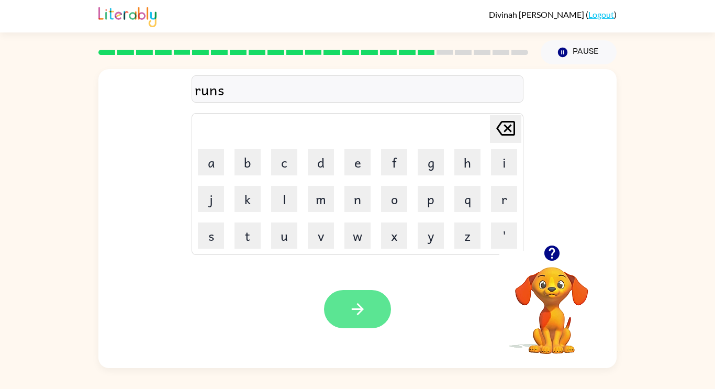
click at [351, 309] on icon "button" at bounding box center [358, 309] width 18 height 18
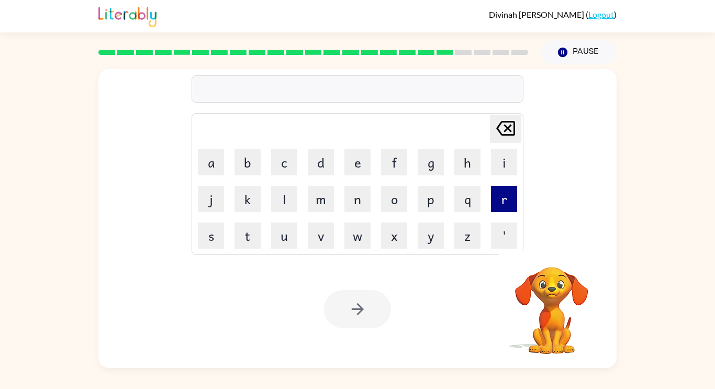
click at [504, 197] on button "r" at bounding box center [504, 199] width 26 height 26
click at [504, 159] on button "i" at bounding box center [504, 162] width 26 height 26
click at [364, 161] on button "e" at bounding box center [358, 162] width 26 height 26
click at [280, 223] on button "u" at bounding box center [284, 236] width 26 height 26
click at [347, 227] on button "w" at bounding box center [358, 236] width 26 height 26
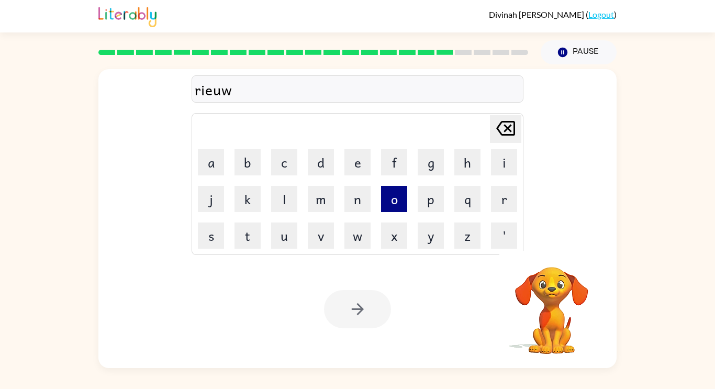
click at [398, 210] on button "o" at bounding box center [394, 199] width 26 height 26
click at [275, 195] on button "l" at bounding box center [284, 199] width 26 height 26
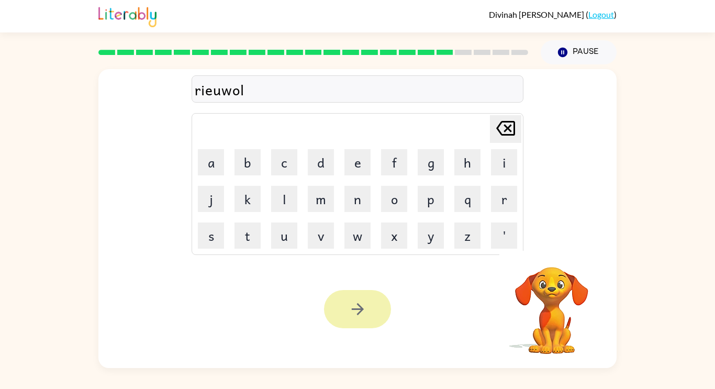
click at [361, 311] on icon "button" at bounding box center [357, 309] width 12 height 12
click at [362, 312] on div at bounding box center [357, 309] width 67 height 38
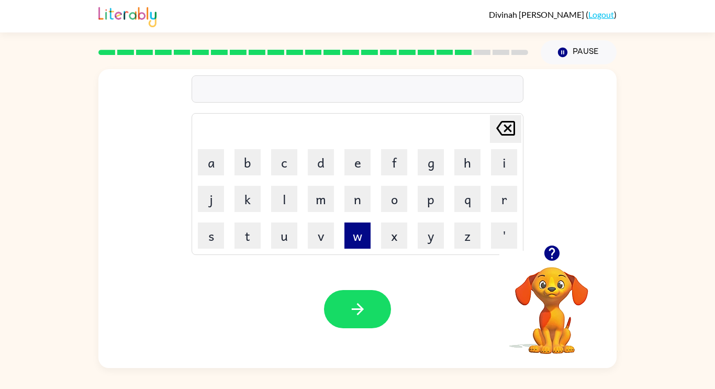
click at [359, 246] on button "w" at bounding box center [358, 236] width 26 height 26
click at [360, 165] on button "e" at bounding box center [358, 162] width 26 height 26
click at [358, 165] on button "e" at bounding box center [358, 162] width 26 height 26
click at [364, 205] on button "n" at bounding box center [358, 199] width 26 height 26
click at [210, 235] on button "s" at bounding box center [211, 236] width 26 height 26
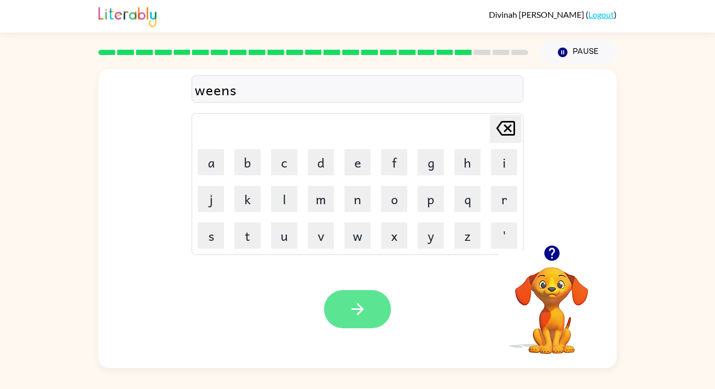
click at [370, 313] on button "button" at bounding box center [357, 309] width 67 height 38
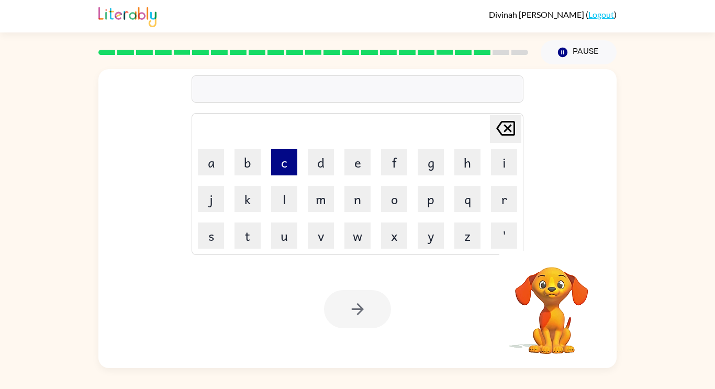
click at [290, 164] on button "c" at bounding box center [284, 162] width 26 height 26
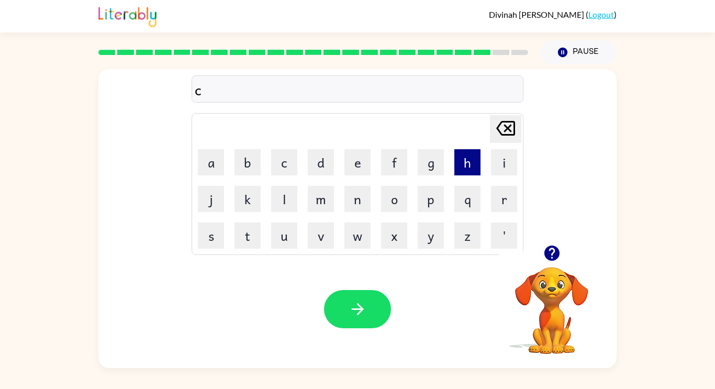
click at [466, 174] on button "h" at bounding box center [467, 162] width 26 height 26
click at [215, 166] on button "a" at bounding box center [211, 162] width 26 height 26
click at [321, 204] on button "m" at bounding box center [321, 199] width 26 height 26
click at [434, 210] on button "p" at bounding box center [431, 199] width 26 height 26
click at [358, 171] on button "e" at bounding box center [358, 162] width 26 height 26
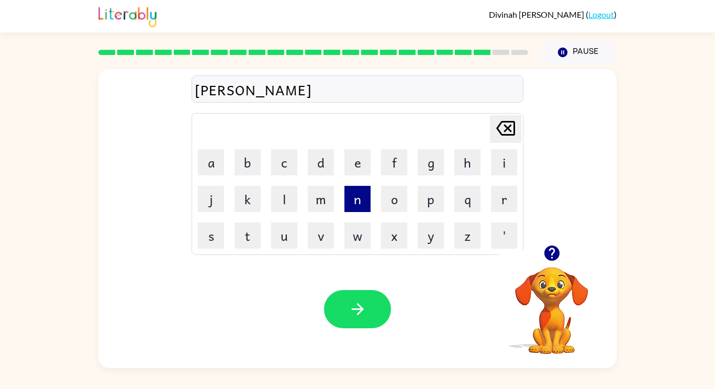
click at [361, 210] on button "n" at bounding box center [358, 199] width 26 height 26
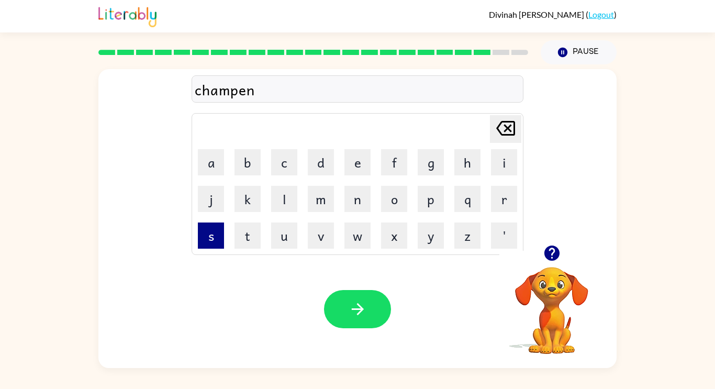
click at [213, 246] on button "s" at bounding box center [211, 236] width 26 height 26
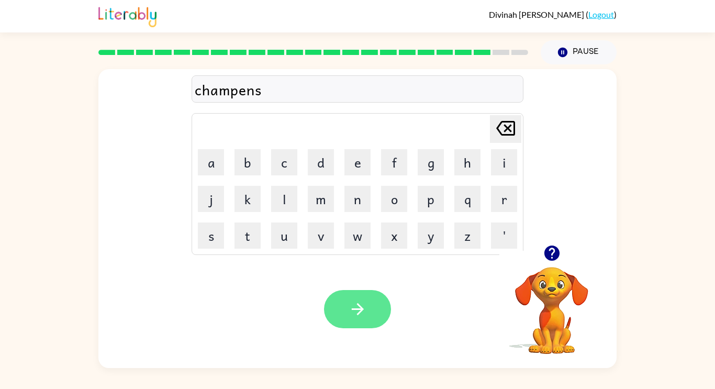
click at [357, 308] on icon "button" at bounding box center [358, 309] width 18 height 18
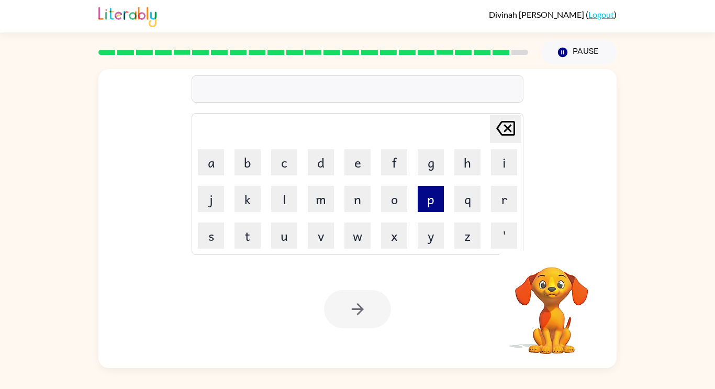
click at [429, 208] on button "p" at bounding box center [431, 199] width 26 height 26
click at [515, 135] on icon at bounding box center [505, 128] width 19 height 15
click at [435, 209] on button "p" at bounding box center [431, 199] width 26 height 26
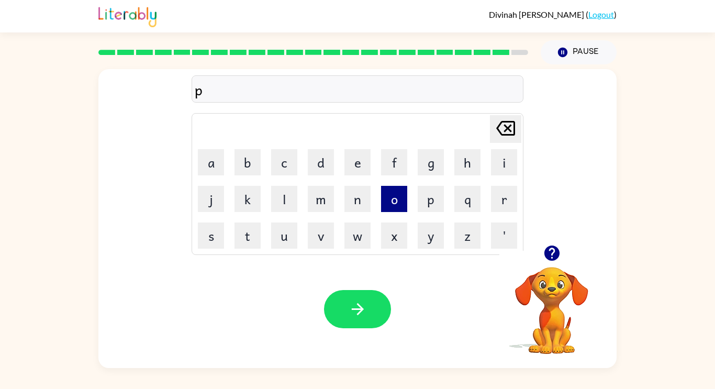
click at [388, 210] on button "o" at bounding box center [394, 199] width 26 height 26
click at [358, 207] on button "n" at bounding box center [358, 199] width 26 height 26
click at [205, 240] on button "s" at bounding box center [211, 236] width 26 height 26
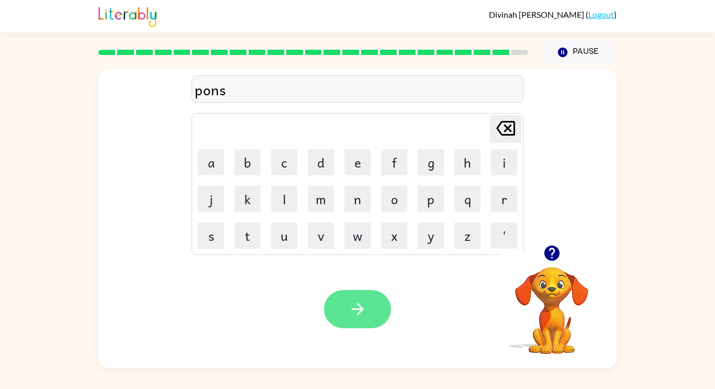
click at [361, 311] on icon "button" at bounding box center [357, 309] width 12 height 12
